Goal: Information Seeking & Learning: Learn about a topic

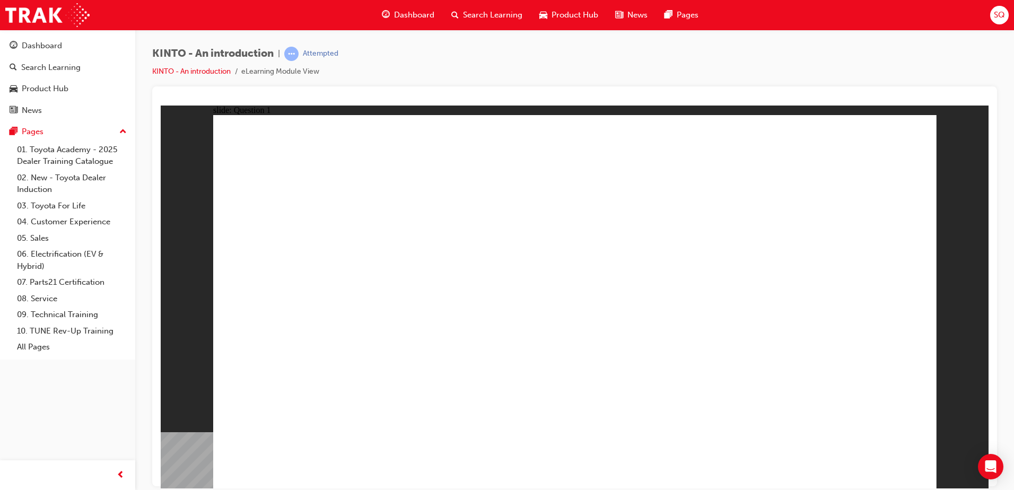
radio input "true"
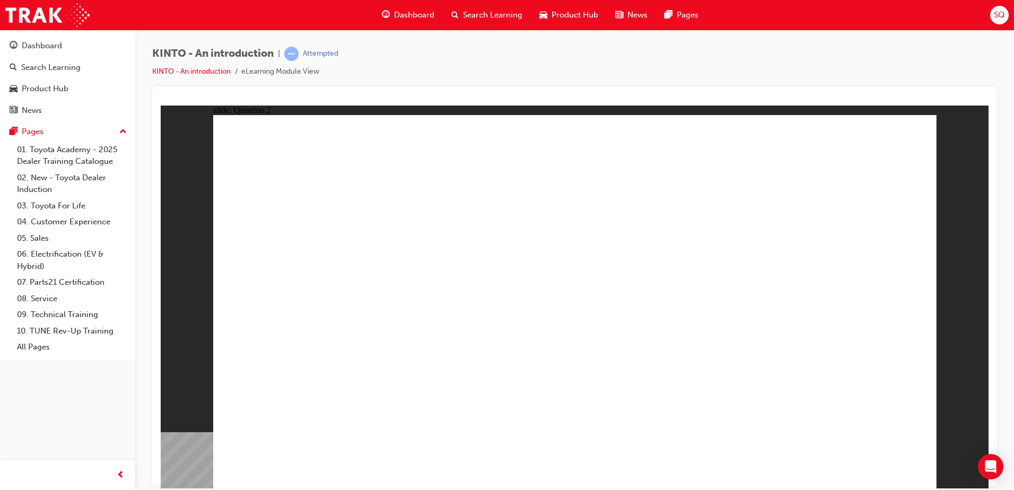
checkbox input "true"
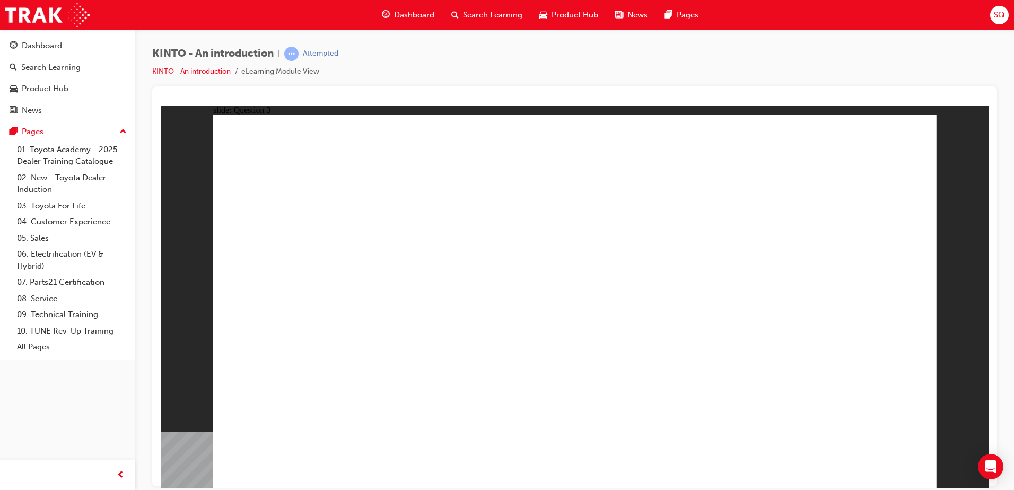
radio input "false"
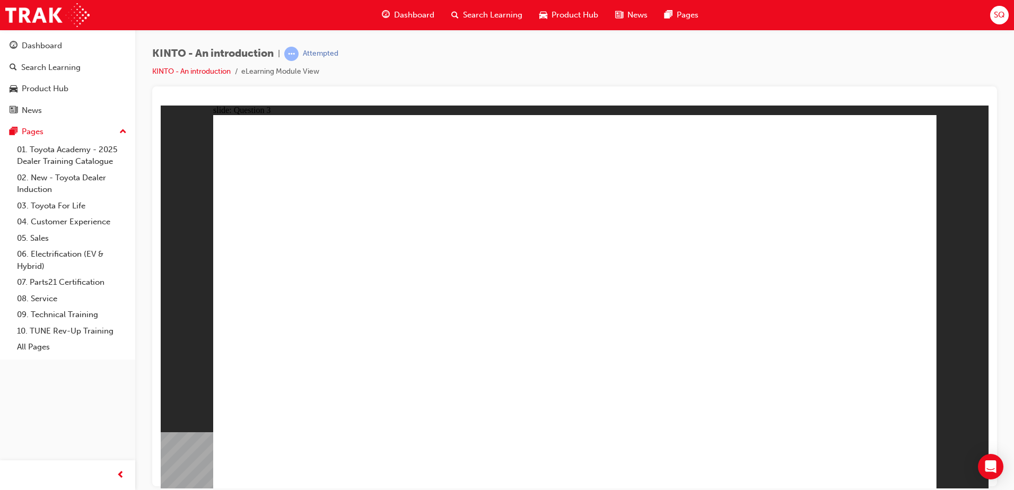
radio input "true"
drag, startPoint x: 725, startPoint y: 315, endPoint x: 320, endPoint y: 400, distance: 414.1
drag, startPoint x: 866, startPoint y: 319, endPoint x: 469, endPoint y: 401, distance: 405.6
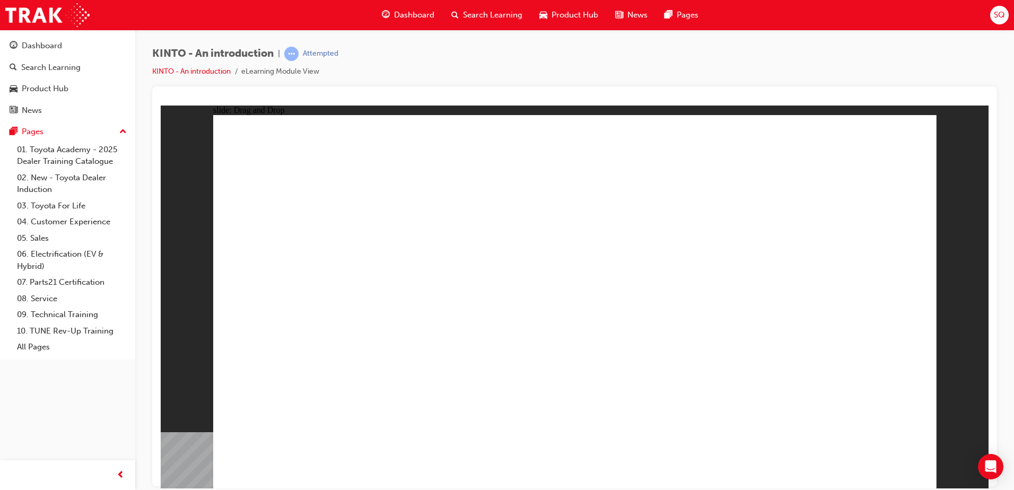
drag, startPoint x: 454, startPoint y: 405, endPoint x: 582, endPoint y: 404, distance: 127.8
drag, startPoint x: 587, startPoint y: 417, endPoint x: 470, endPoint y: 416, distance: 116.1
drag, startPoint x: 442, startPoint y: 321, endPoint x: 574, endPoint y: 404, distance: 155.7
drag, startPoint x: 564, startPoint y: 336, endPoint x: 672, endPoint y: 422, distance: 137.8
drag, startPoint x: 319, startPoint y: 336, endPoint x: 827, endPoint y: 424, distance: 516.1
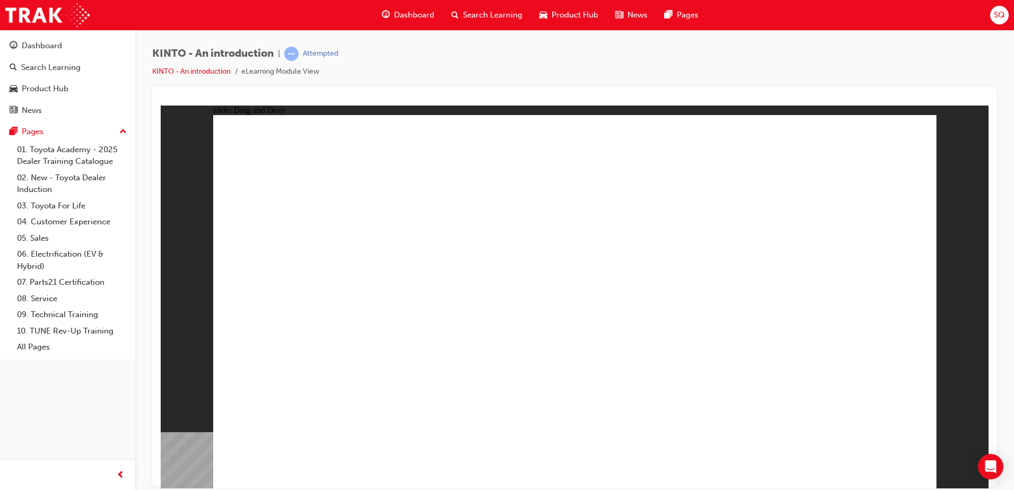
radio input "false"
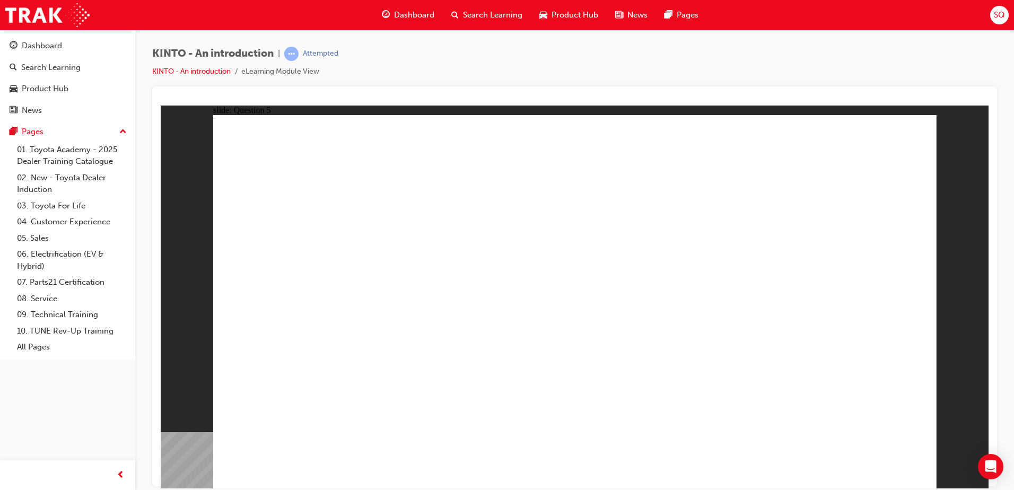
radio input "false"
radio input "true"
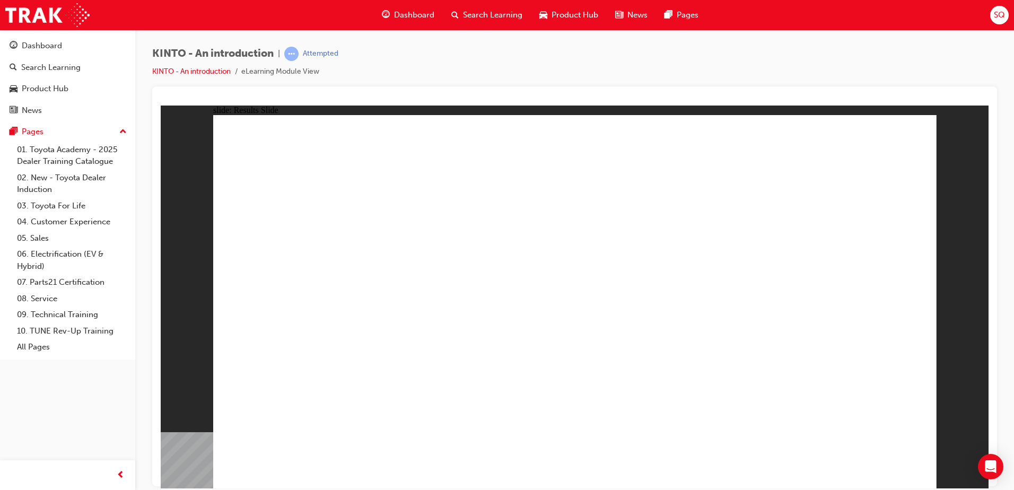
radio input "true"
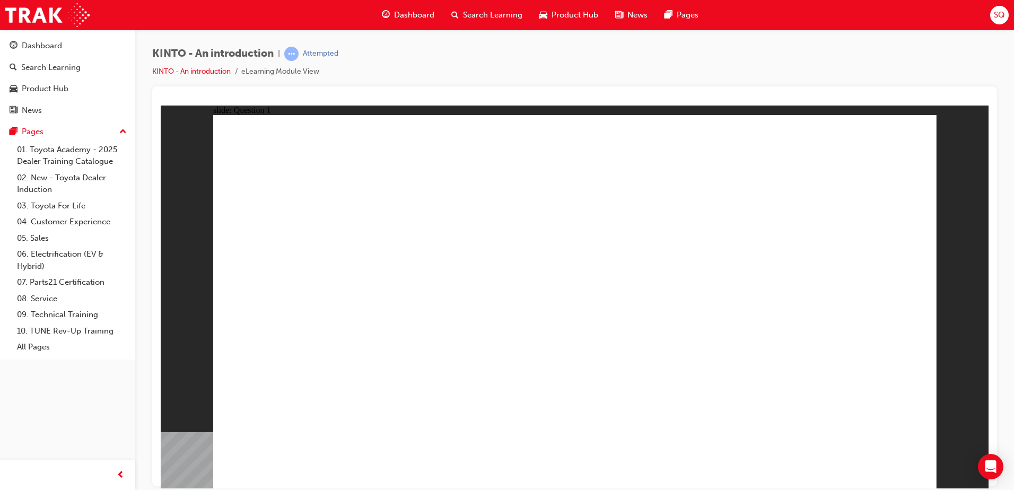
checkbox input "true"
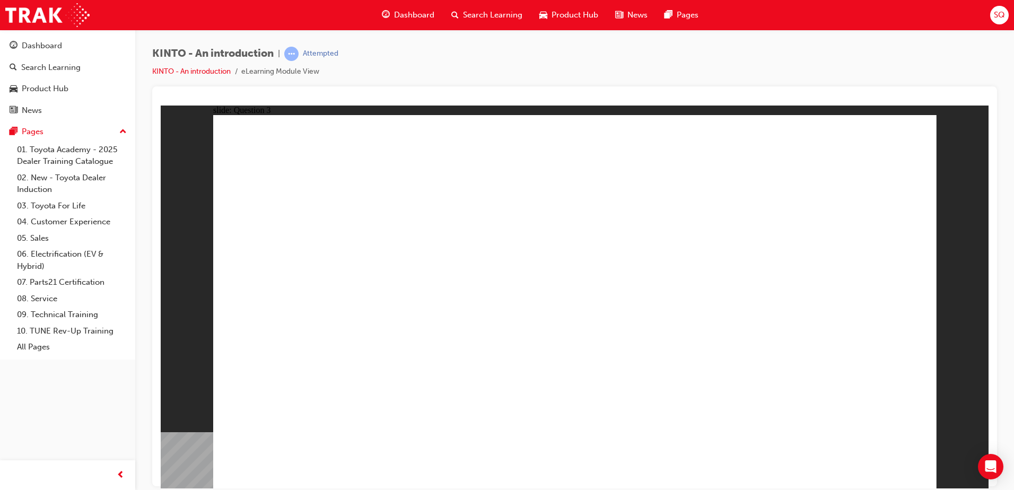
radio input "true"
drag, startPoint x: 731, startPoint y: 321, endPoint x: 335, endPoint y: 403, distance: 404.4
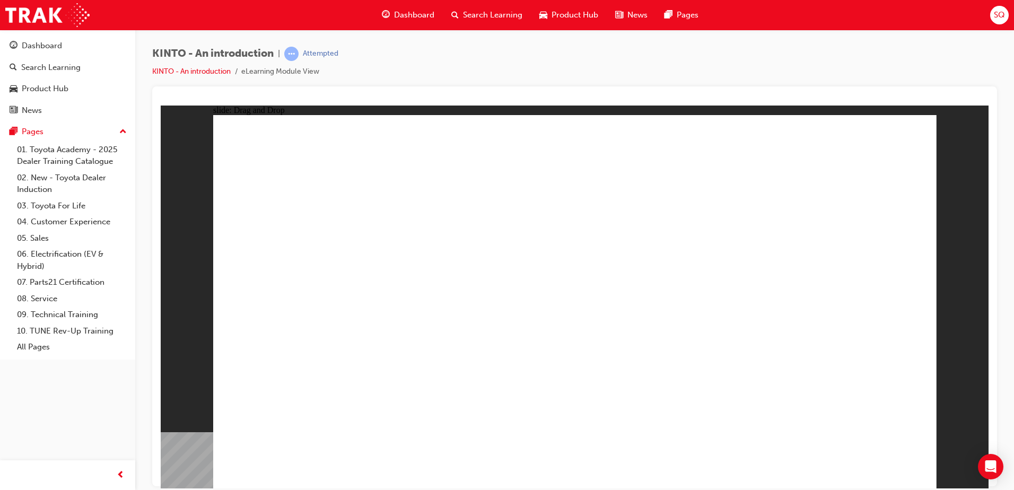
drag, startPoint x: 823, startPoint y: 320, endPoint x: 425, endPoint y: 398, distance: 405.3
drag, startPoint x: 556, startPoint y: 329, endPoint x: 565, endPoint y: 403, distance: 74.3
drag, startPoint x: 437, startPoint y: 318, endPoint x: 826, endPoint y: 404, distance: 398.2
drag, startPoint x: 274, startPoint y: 314, endPoint x: 667, endPoint y: 395, distance: 400.7
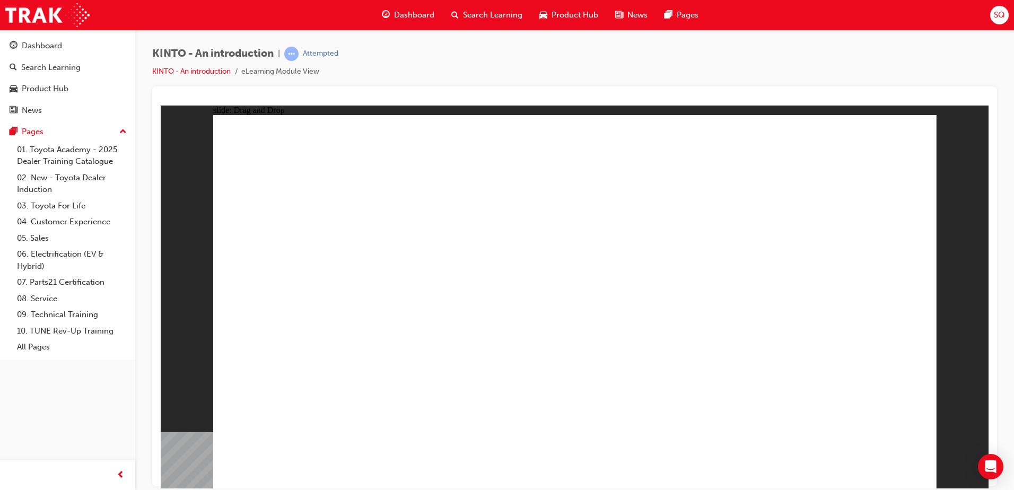
radio input "true"
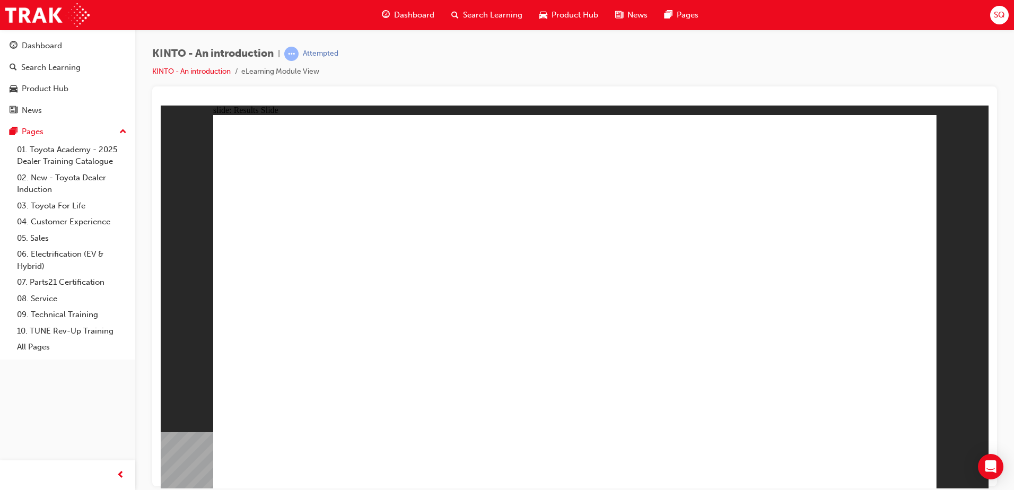
radio input "true"
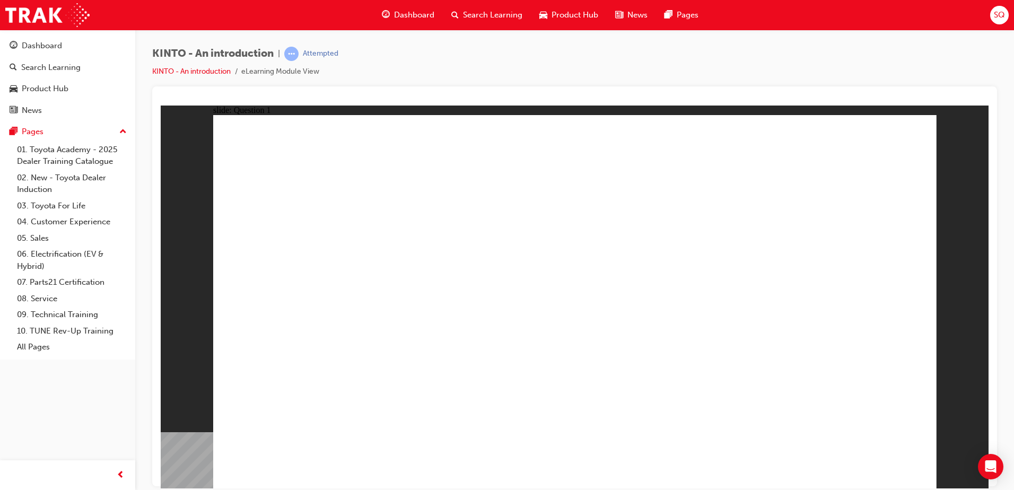
checkbox input "true"
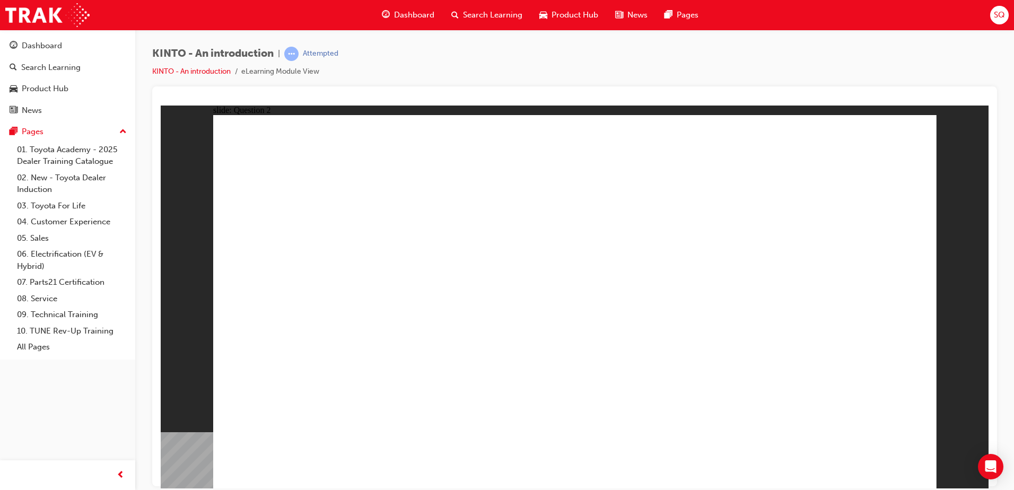
checkbox input "true"
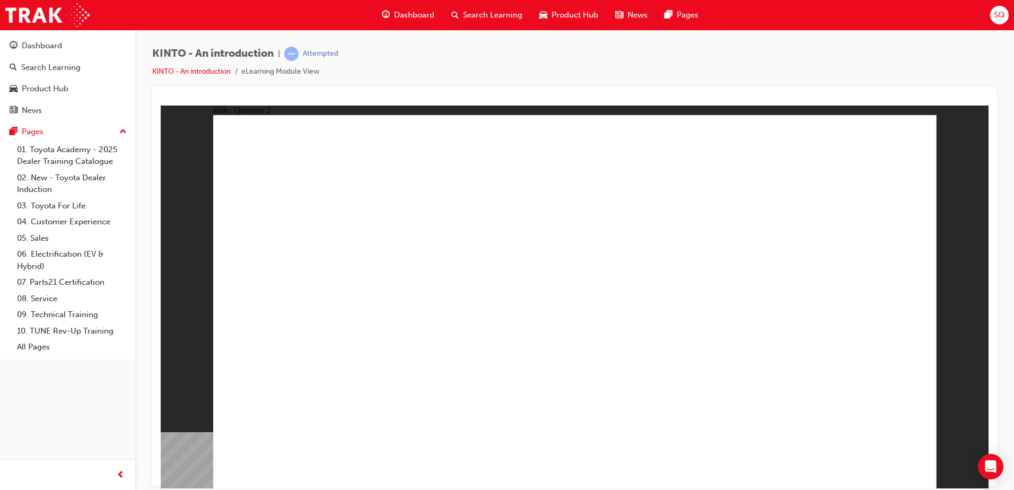
radio input "true"
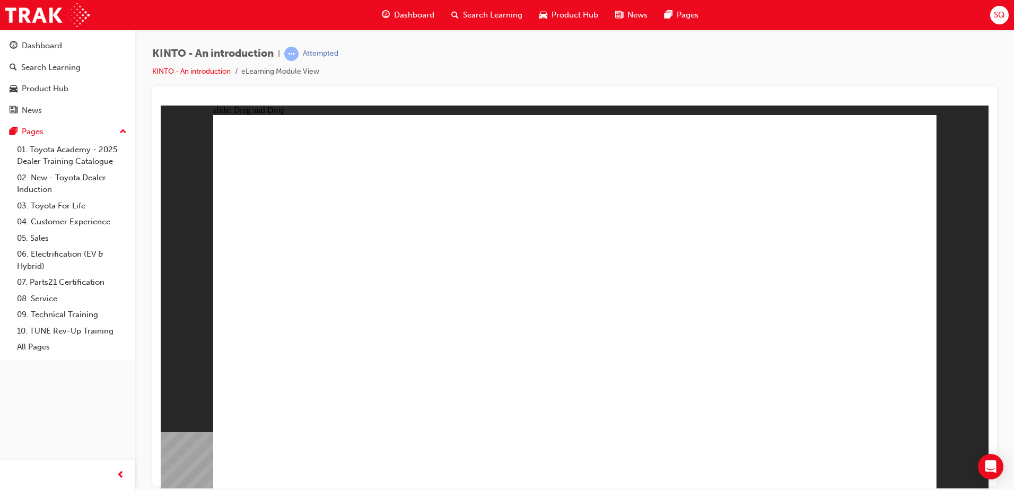
drag, startPoint x: 720, startPoint y: 333, endPoint x: 322, endPoint y: 413, distance: 406.2
drag, startPoint x: 821, startPoint y: 330, endPoint x: 427, endPoint y: 416, distance: 403.3
drag, startPoint x: 427, startPoint y: 416, endPoint x: 566, endPoint y: 422, distance: 138.5
drag, startPoint x: 585, startPoint y: 327, endPoint x: 453, endPoint y: 412, distance: 157.4
drag, startPoint x: 316, startPoint y: 330, endPoint x: 799, endPoint y: 409, distance: 490.1
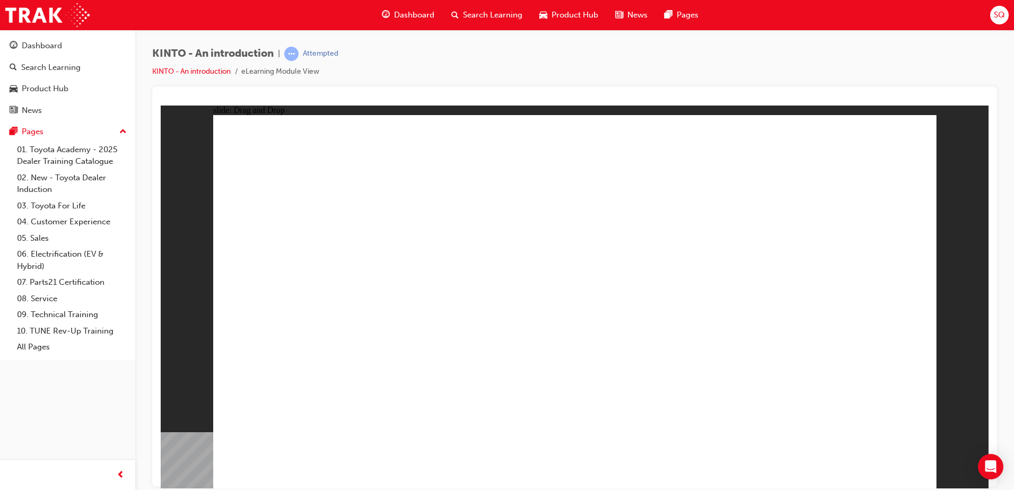
drag, startPoint x: 421, startPoint y: 317, endPoint x: 704, endPoint y: 404, distance: 296.2
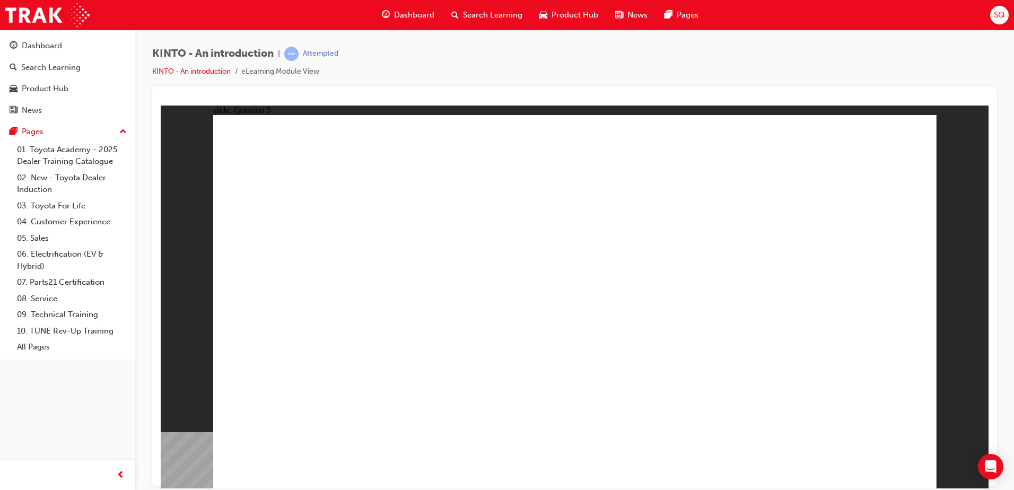
radio input "true"
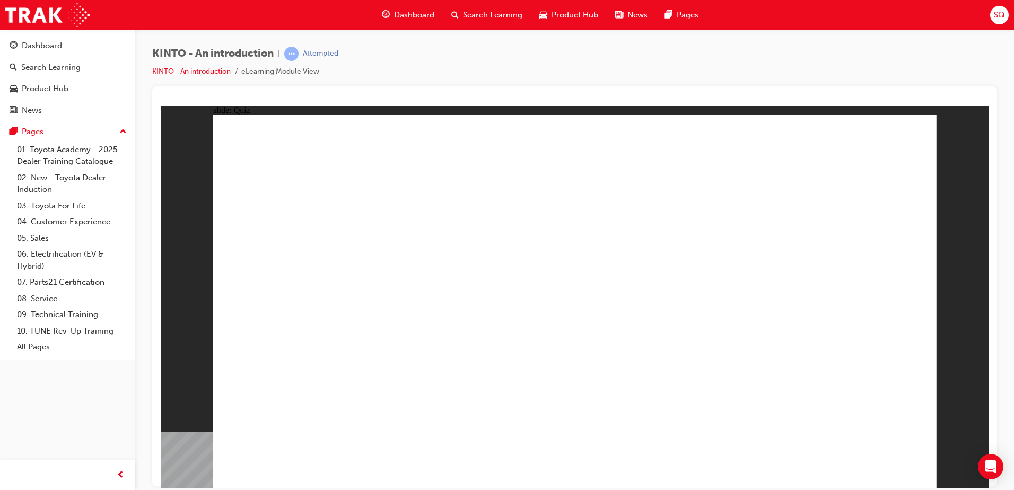
drag, startPoint x: 874, startPoint y: 458, endPoint x: 864, endPoint y: 467, distance: 13.1
radio input "true"
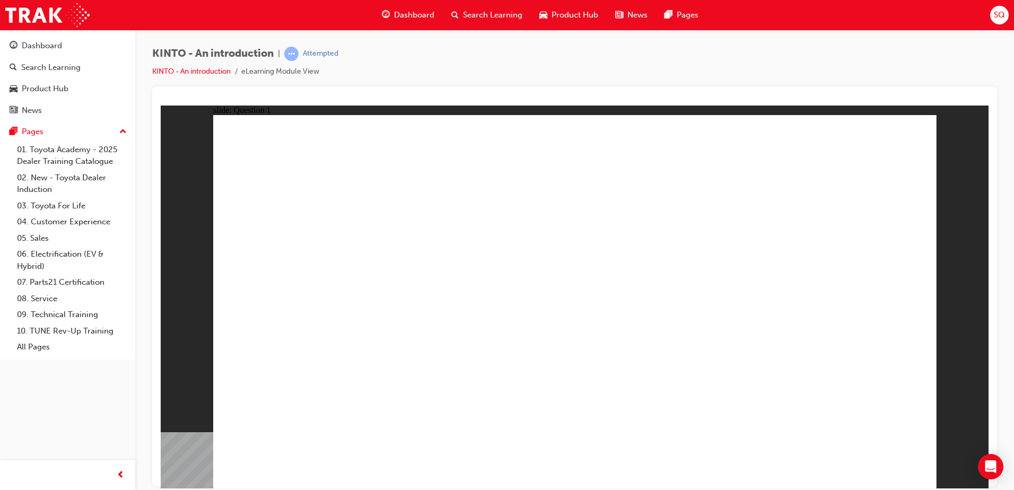
checkbox input "true"
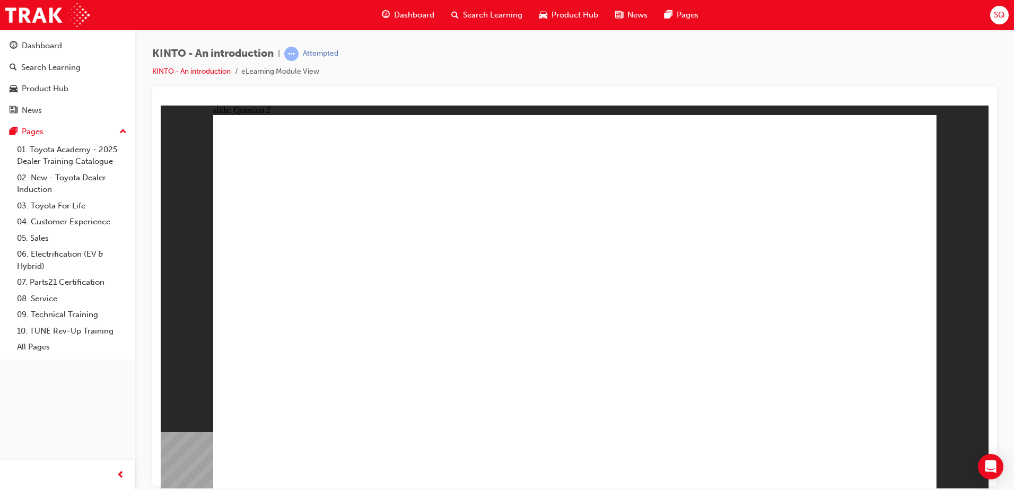
radio input "true"
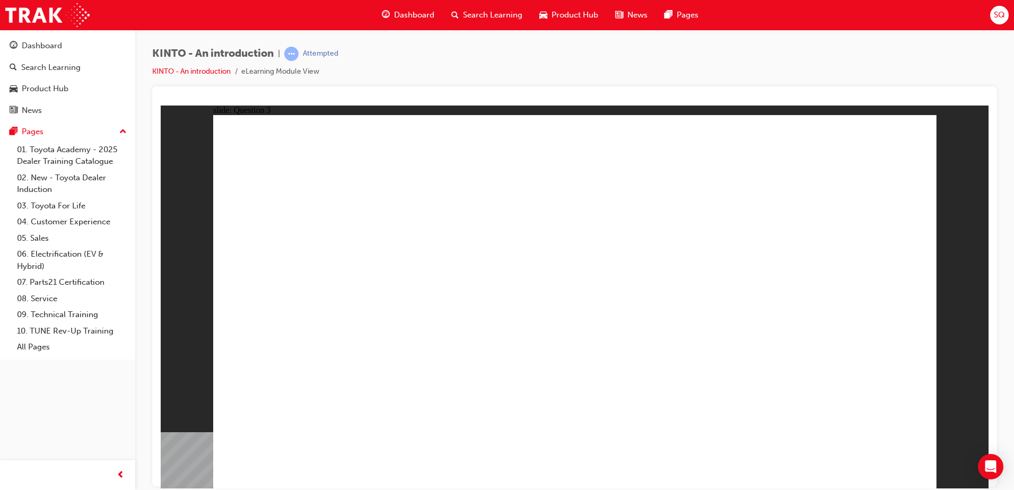
drag, startPoint x: 720, startPoint y: 328, endPoint x: 321, endPoint y: 412, distance: 407.5
drag, startPoint x: 321, startPoint y: 412, endPoint x: 316, endPoint y: 410, distance: 6.0
drag, startPoint x: 612, startPoint y: 321, endPoint x: 463, endPoint y: 409, distance: 172.8
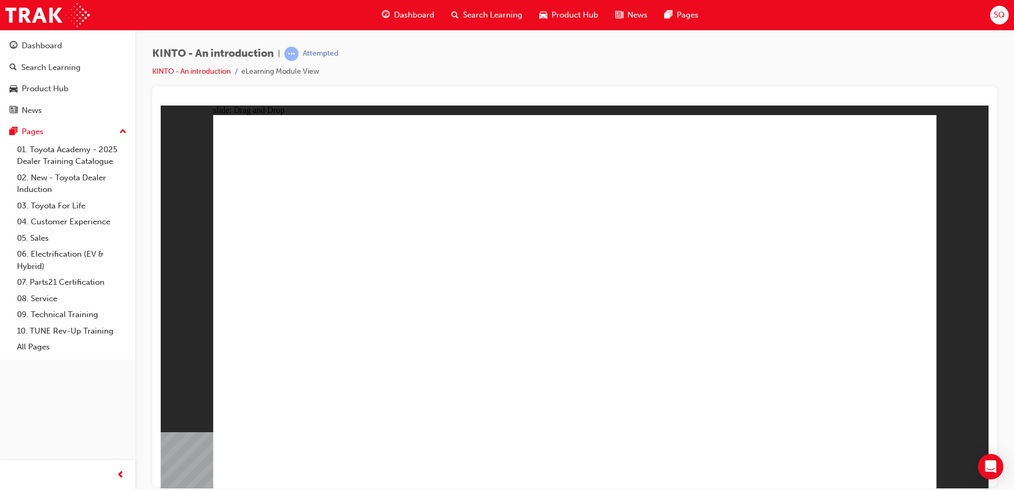
drag, startPoint x: 325, startPoint y: 323, endPoint x: 565, endPoint y: 406, distance: 253.6
drag, startPoint x: 804, startPoint y: 348, endPoint x: 724, endPoint y: 418, distance: 106.3
drag, startPoint x: 419, startPoint y: 327, endPoint x: 785, endPoint y: 404, distance: 373.3
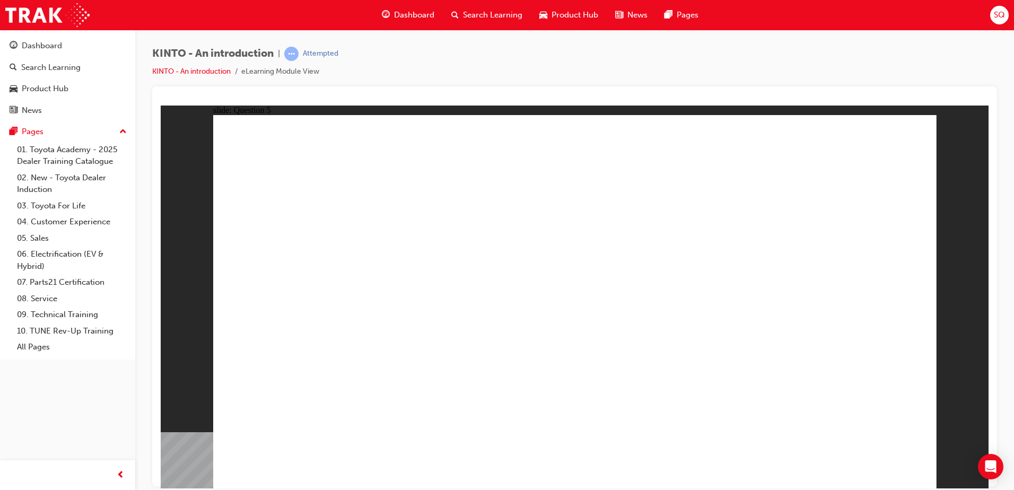
radio input "true"
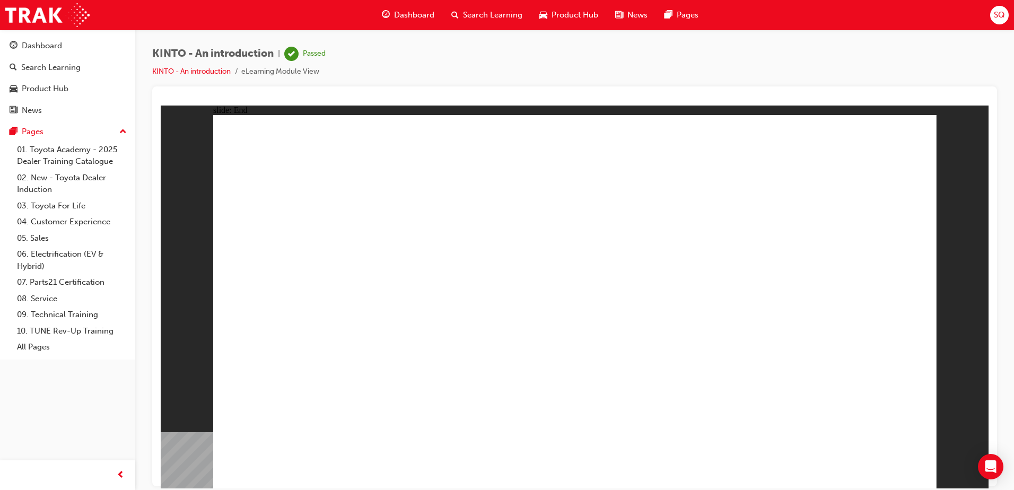
click at [59, 43] on div "Dashboard" at bounding box center [42, 46] width 40 height 12
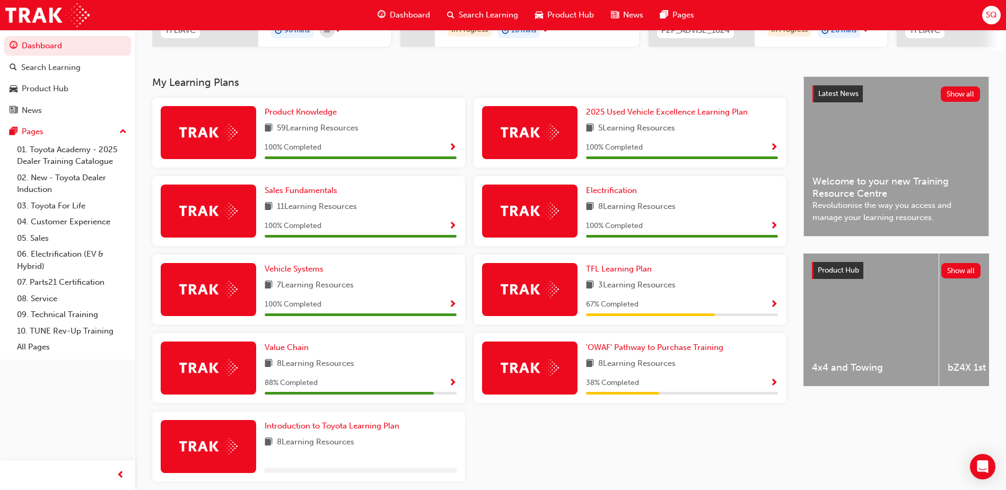
scroll to position [212, 0]
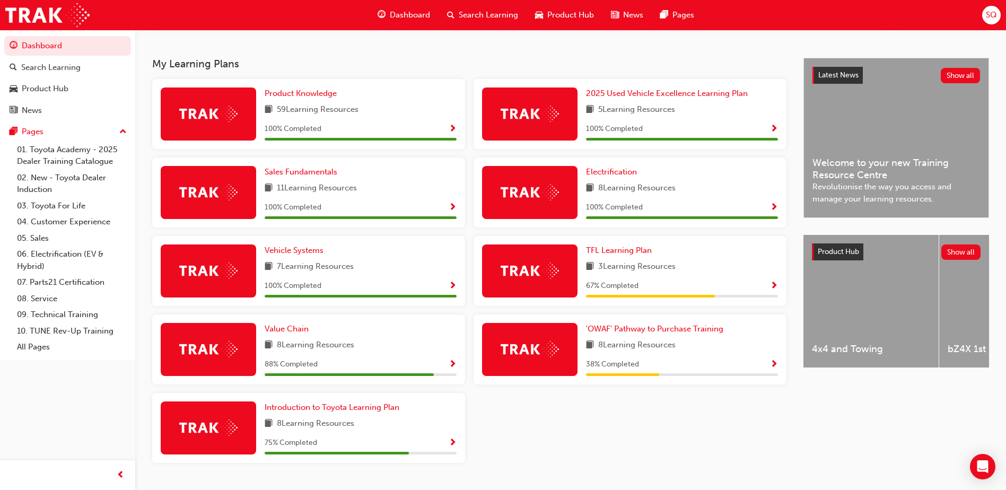
click at [373, 343] on div "8 Learning Resources" at bounding box center [361, 345] width 192 height 13
click at [450, 368] on span "Show Progress" at bounding box center [453, 365] width 8 height 10
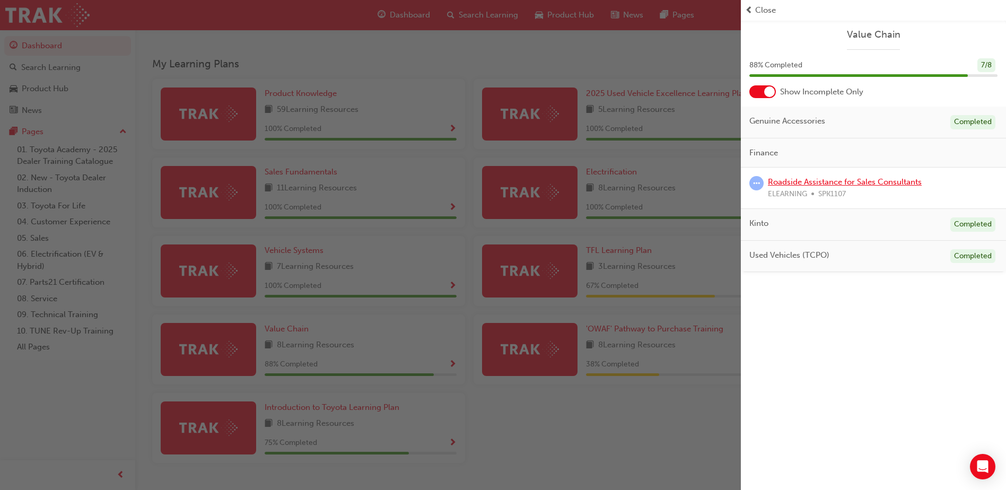
click at [864, 183] on link "Roadside Assistance for Sales Consultants" at bounding box center [845, 182] width 154 height 10
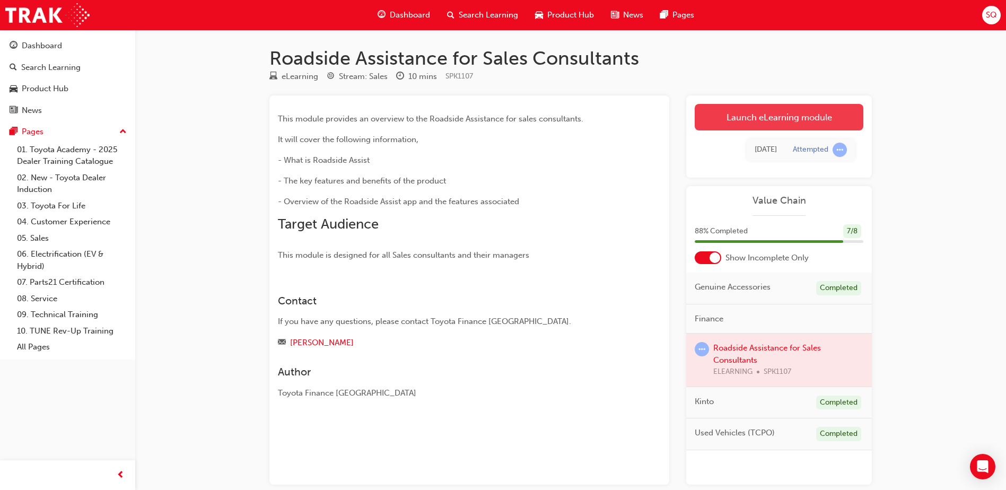
click at [781, 110] on link "Launch eLearning module" at bounding box center [779, 117] width 169 height 27
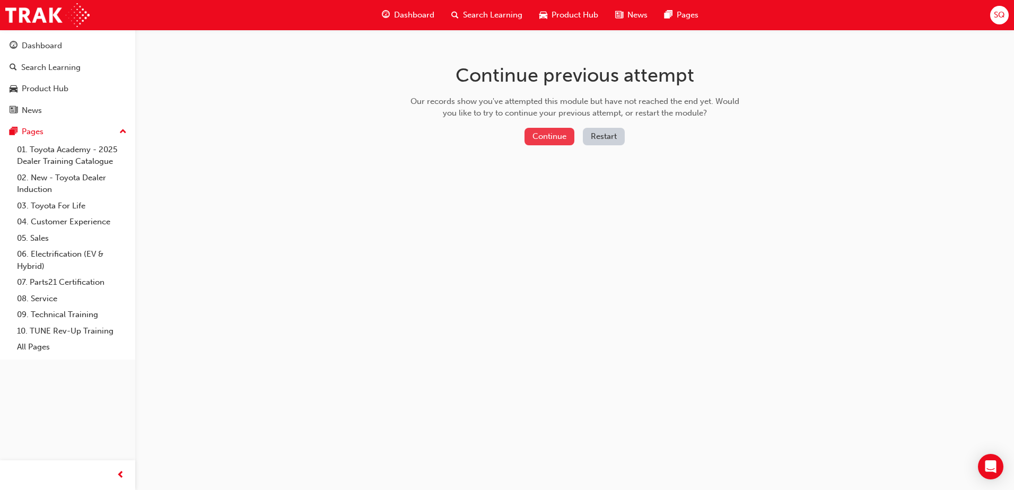
click at [554, 136] on button "Continue" at bounding box center [549, 137] width 50 height 18
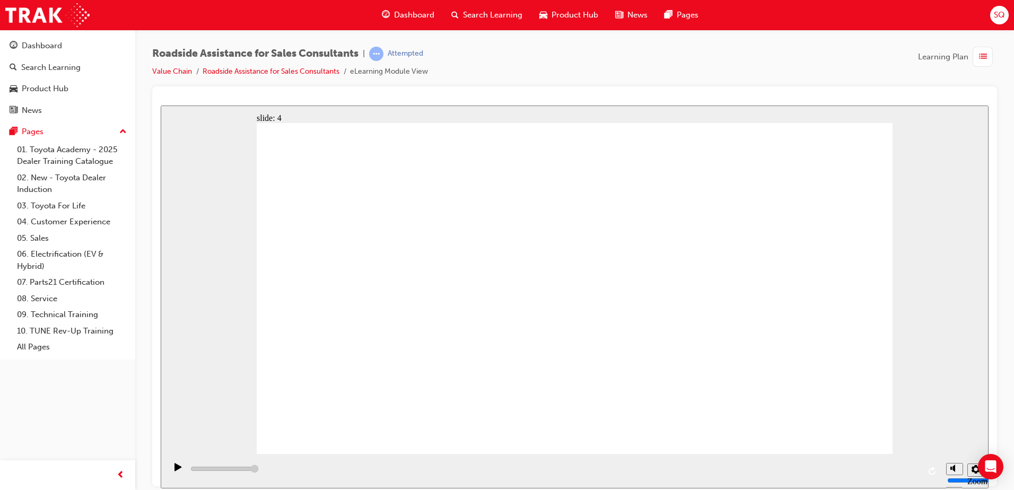
type input "13100"
